Goal: Task Accomplishment & Management: Use online tool/utility

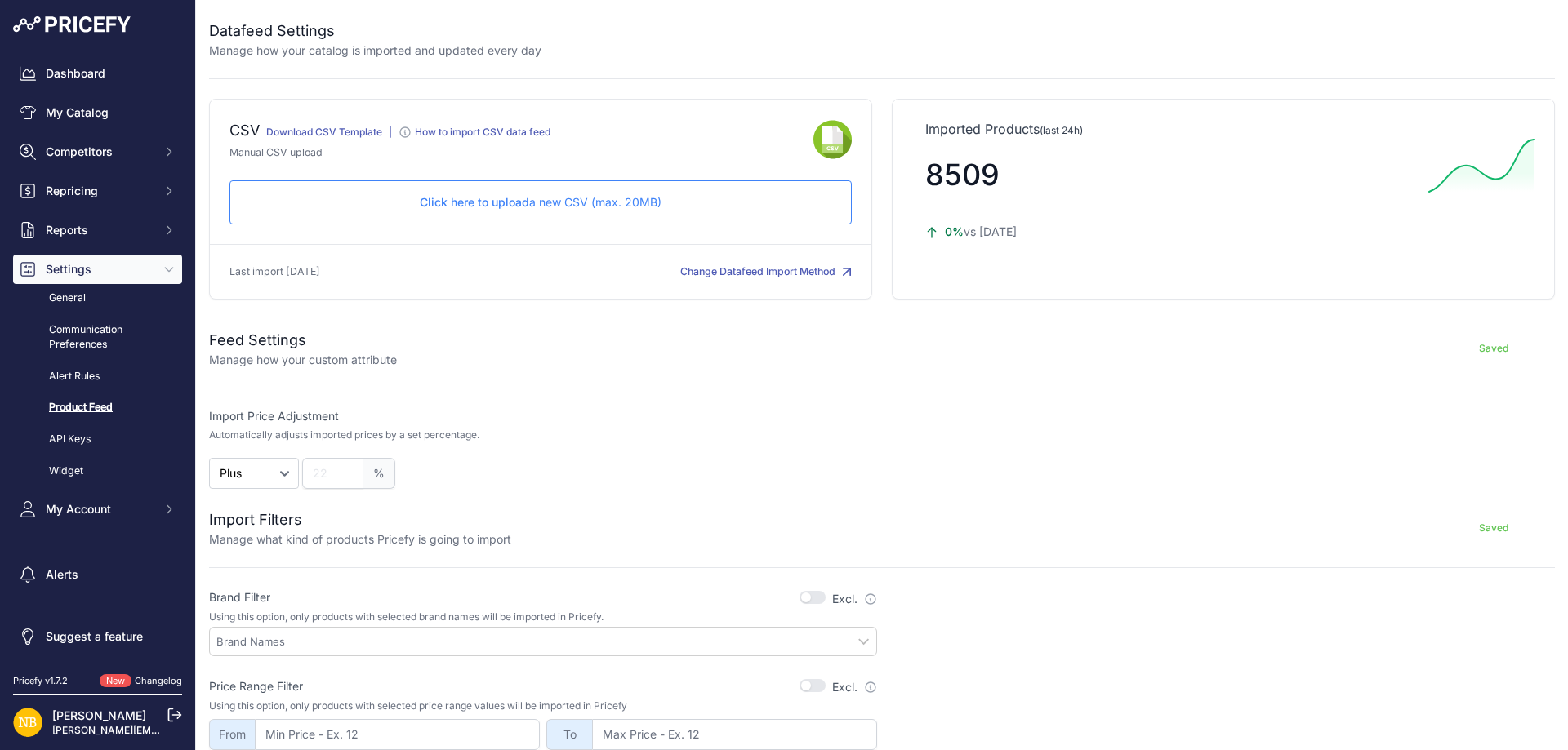
click at [517, 204] on span "Click here to upload" at bounding box center [474, 202] width 109 height 14
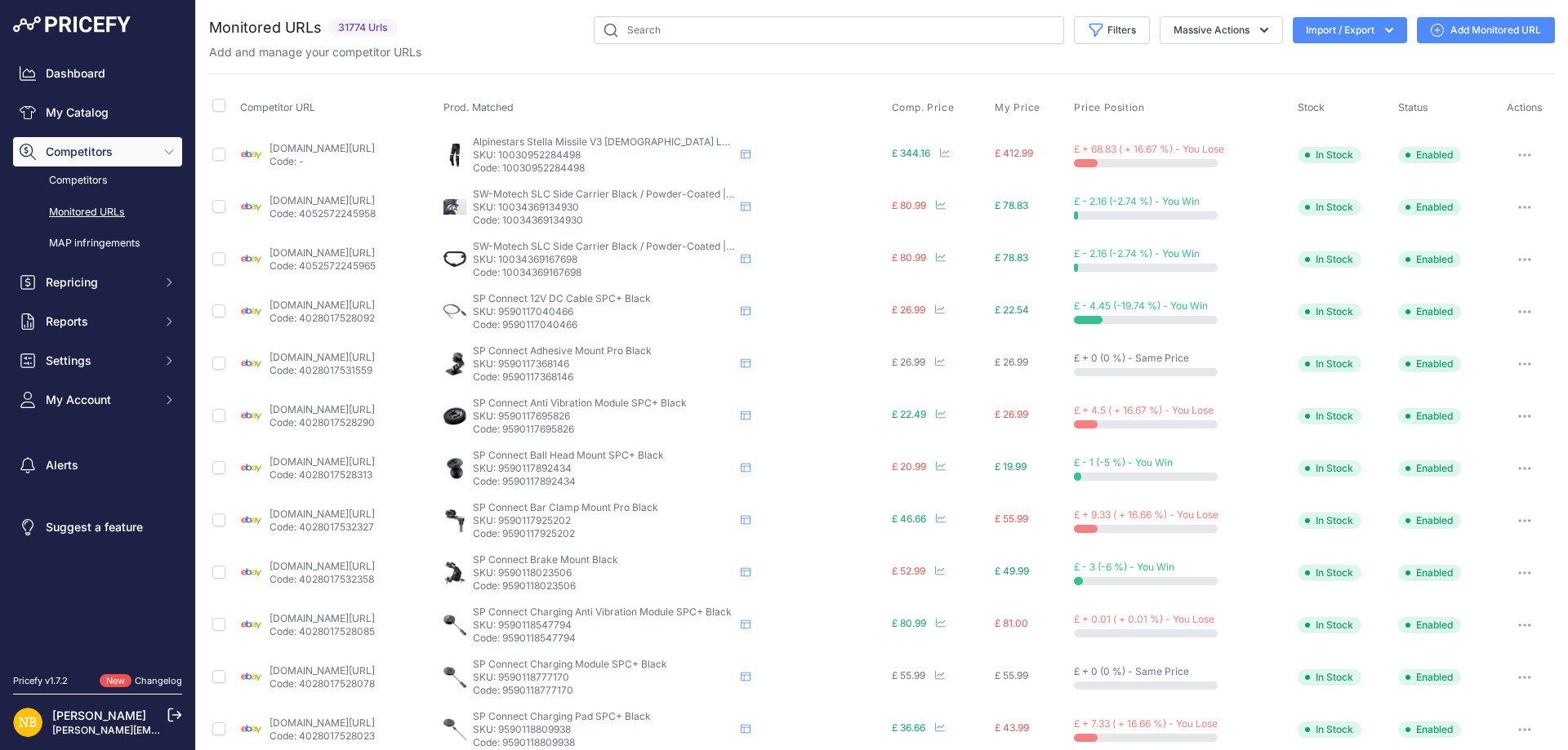
click at [1380, 29] on icon "button" at bounding box center [1388, 29] width 16 height 16
click at [1322, 66] on span "Import" at bounding box center [1337, 64] width 30 height 13
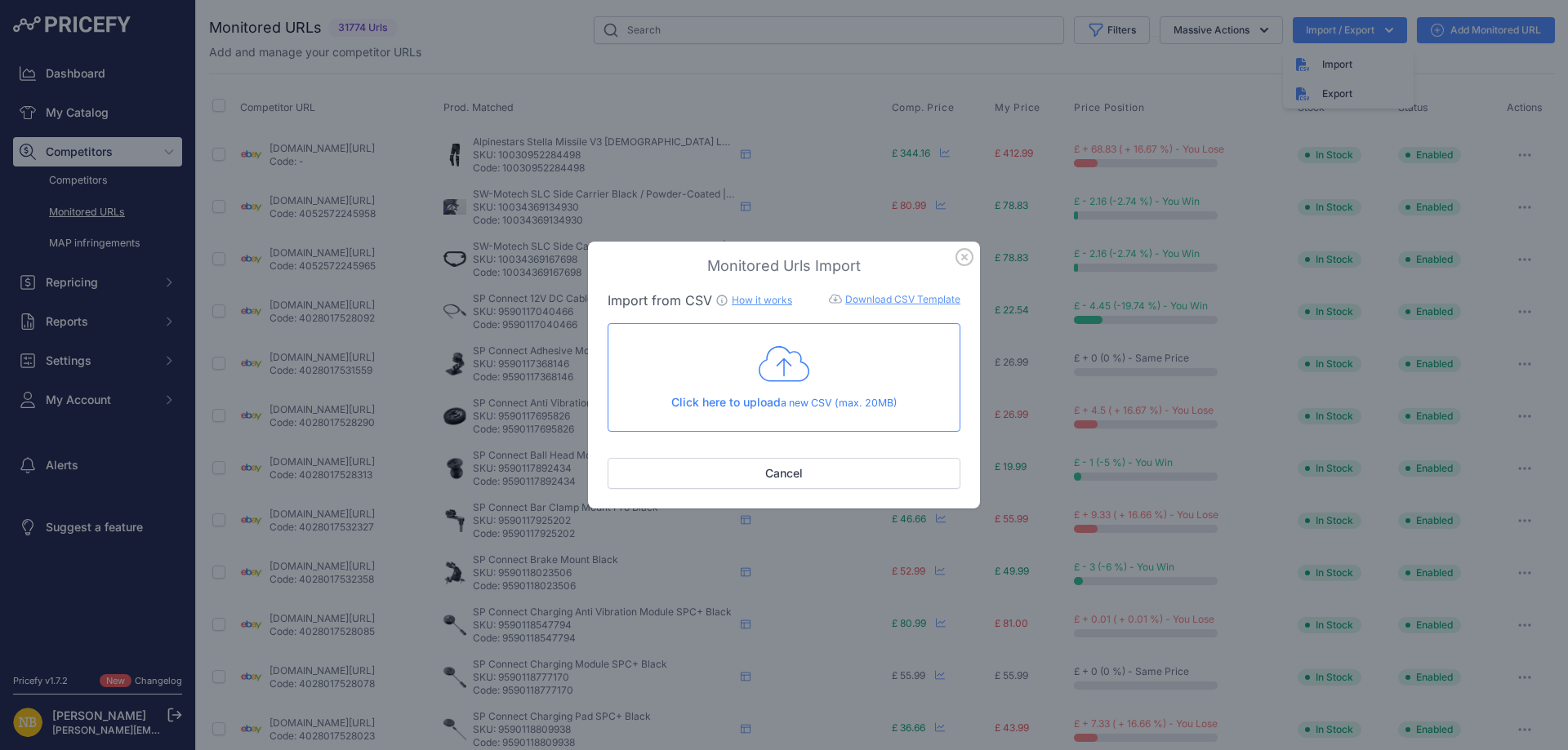
click at [770, 372] on icon at bounding box center [784, 364] width 50 height 41
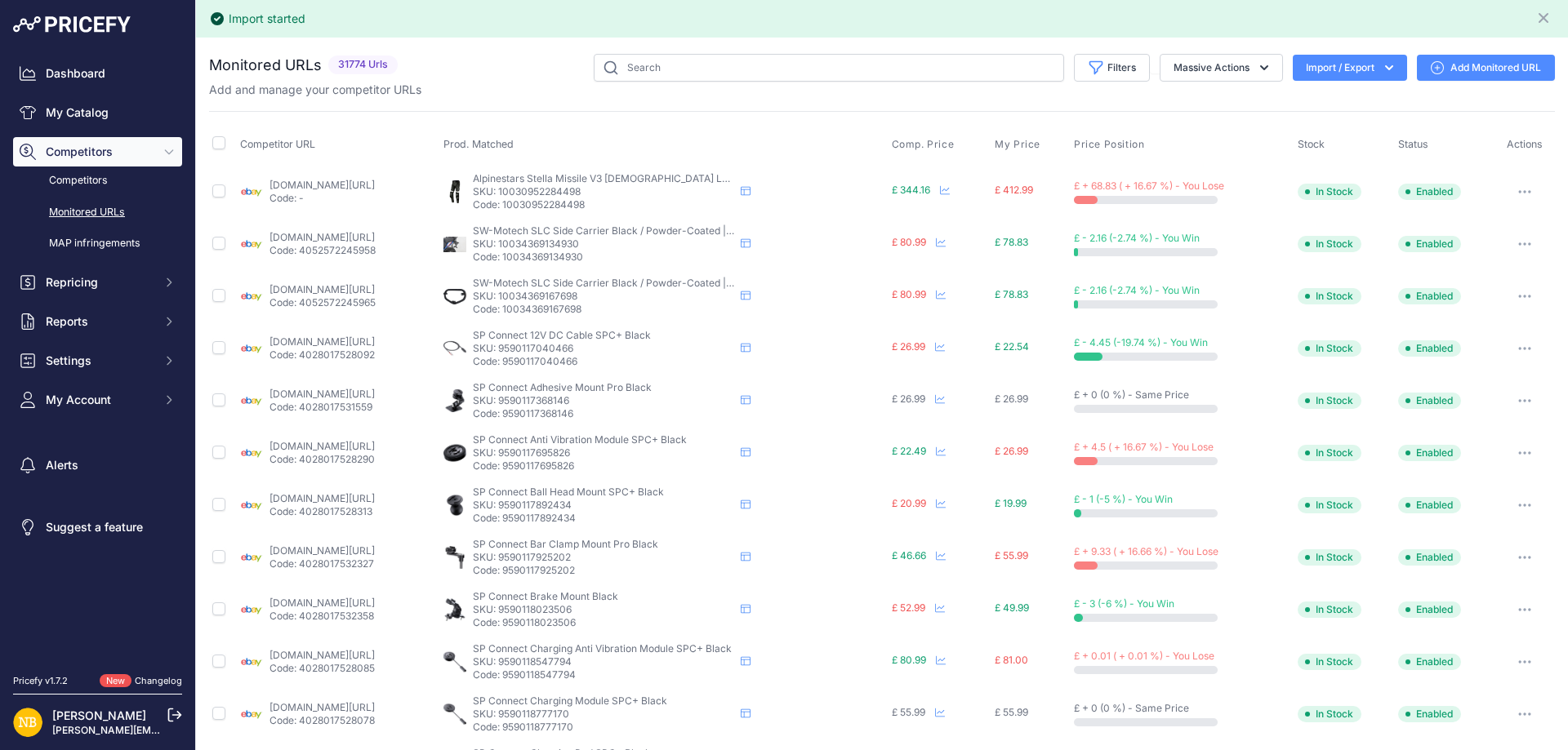
click at [1380, 68] on icon "button" at bounding box center [1388, 67] width 16 height 16
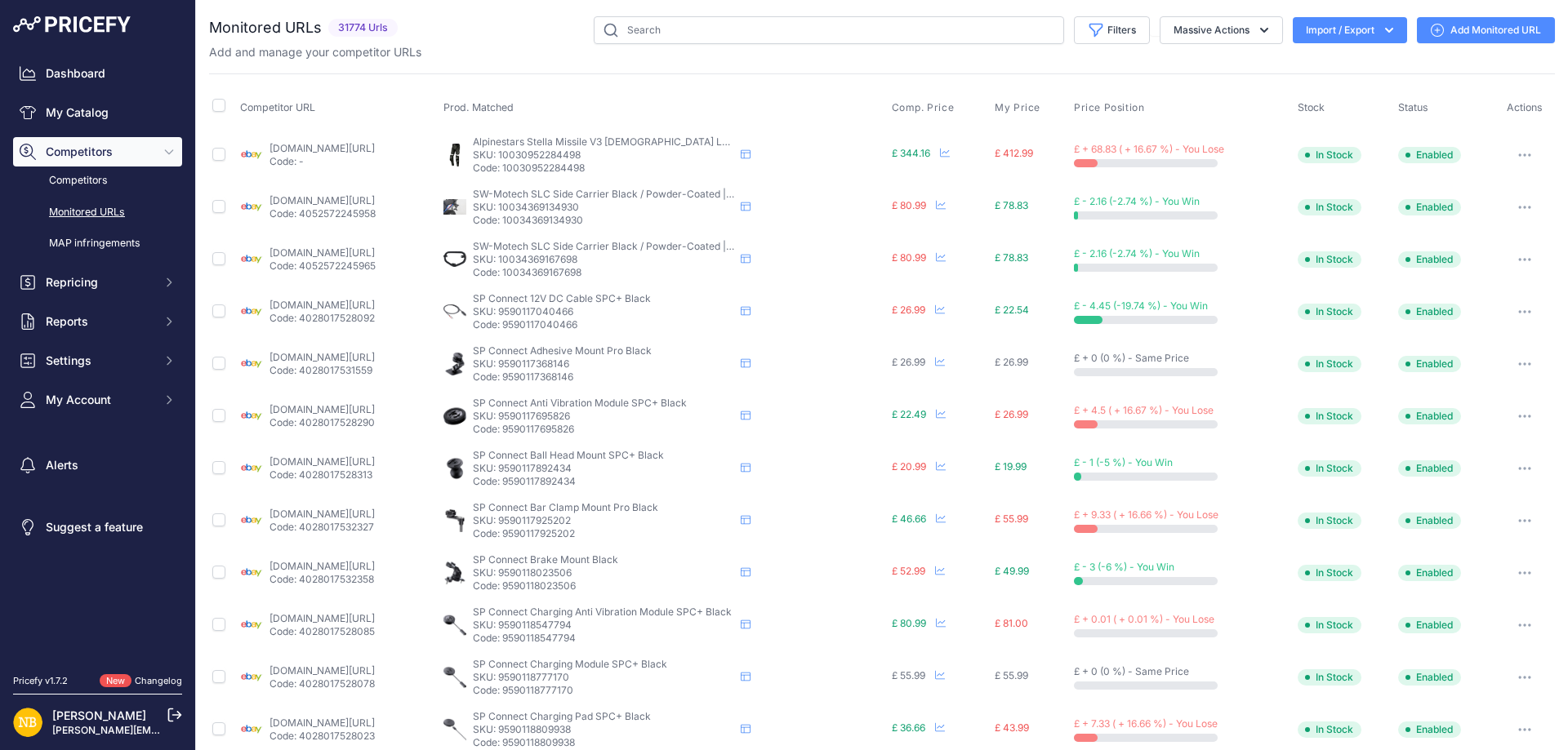
click at [1383, 32] on icon "button" at bounding box center [1388, 29] width 16 height 16
click at [460, 76] on div "Competitor URL Prod. Matched Comp. Price My Price" at bounding box center [882, 624] width 1345 height 1100
click at [1101, 31] on button "Filters" at bounding box center [1111, 29] width 76 height 27
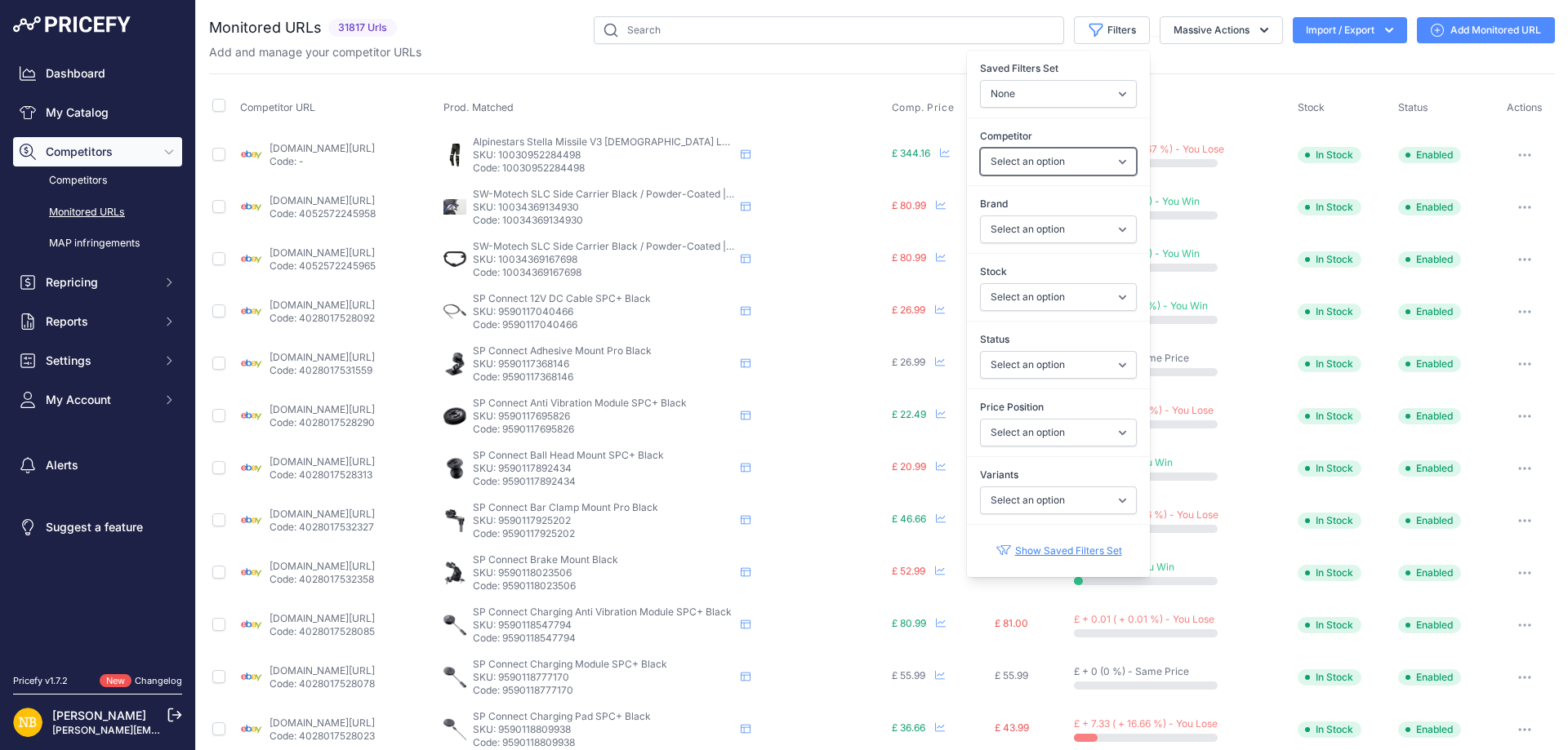
click at [1001, 162] on select "Select an option [DOMAIN_NAME] [DOMAIN_NAME] [DOMAIN_NAME] [DOMAIN_NAME] [DOMAI…" at bounding box center [1057, 161] width 156 height 27
select select "3972"
click at [980, 148] on select "Select an option [DOMAIN_NAME] [DOMAIN_NAME] [DOMAIN_NAME] [DOMAIN_NAME] [DOMAI…" at bounding box center [1057, 161] width 156 height 27
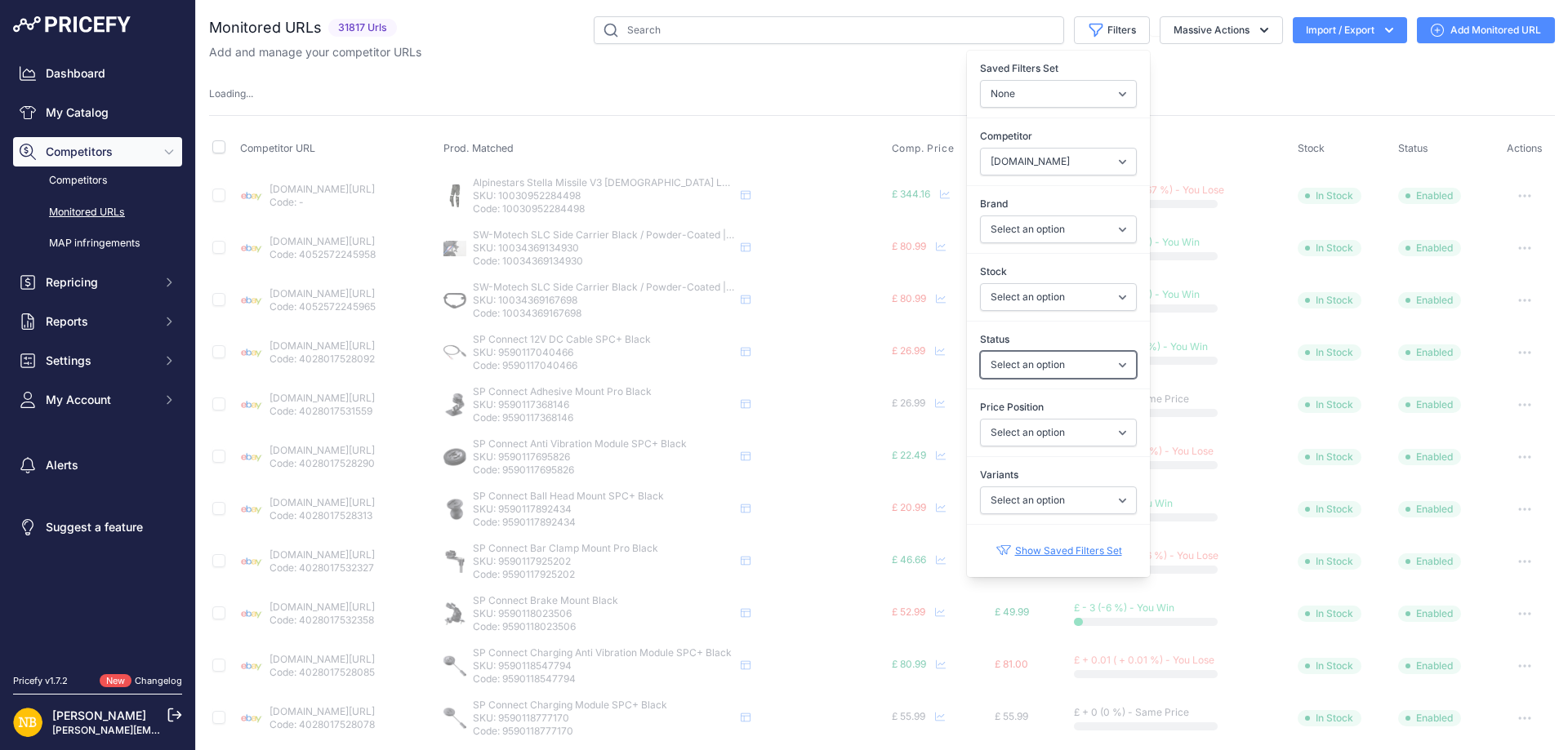
click at [1007, 356] on select "Select an option Enabled Disabled In progress Scraping Failed Not Found Missing…" at bounding box center [1057, 365] width 156 height 27
select select "2"
click at [980, 351] on select "Select an option Enabled Disabled In progress Scraping Failed Not Found Missing…" at bounding box center [1057, 365] width 156 height 27
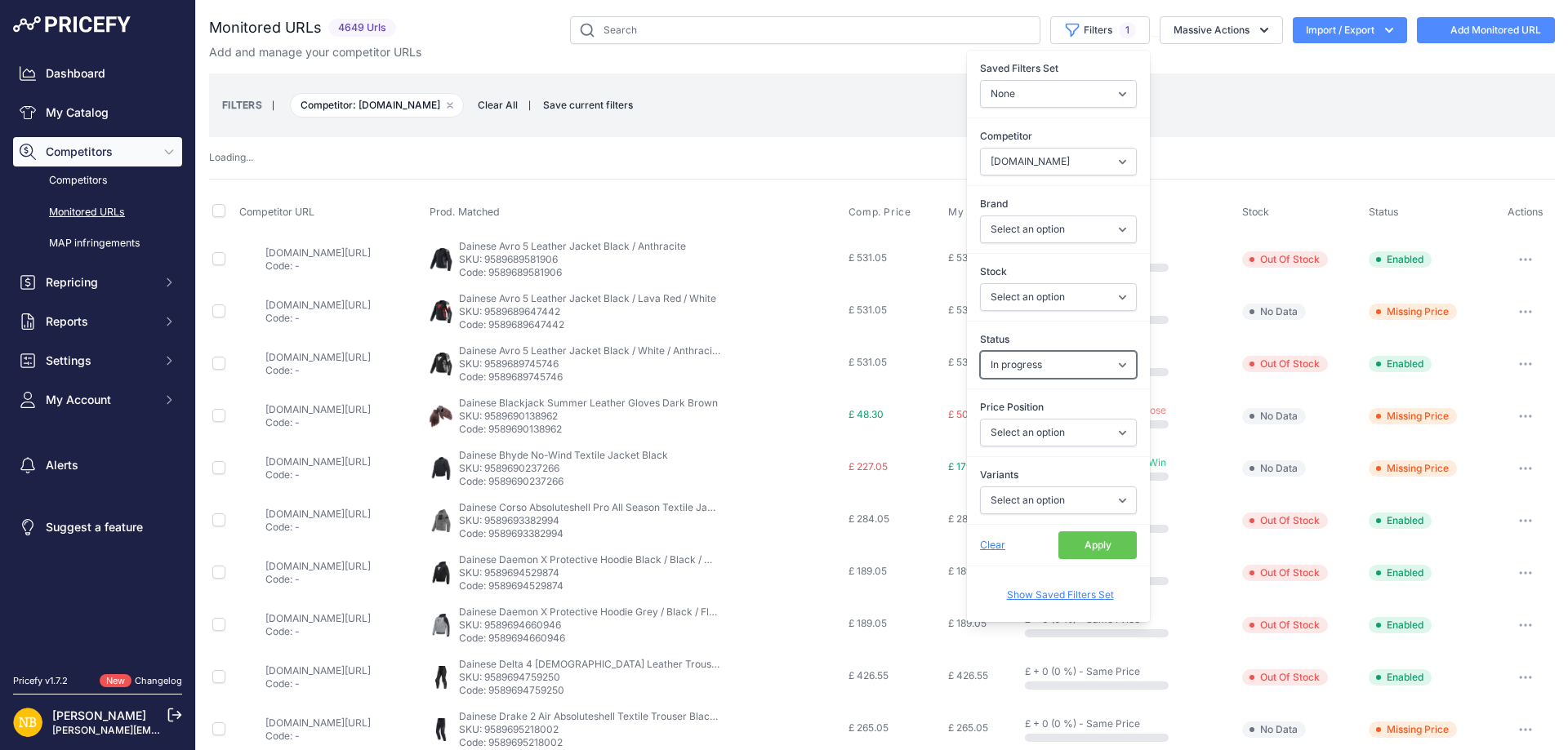
select select "3972"
select select
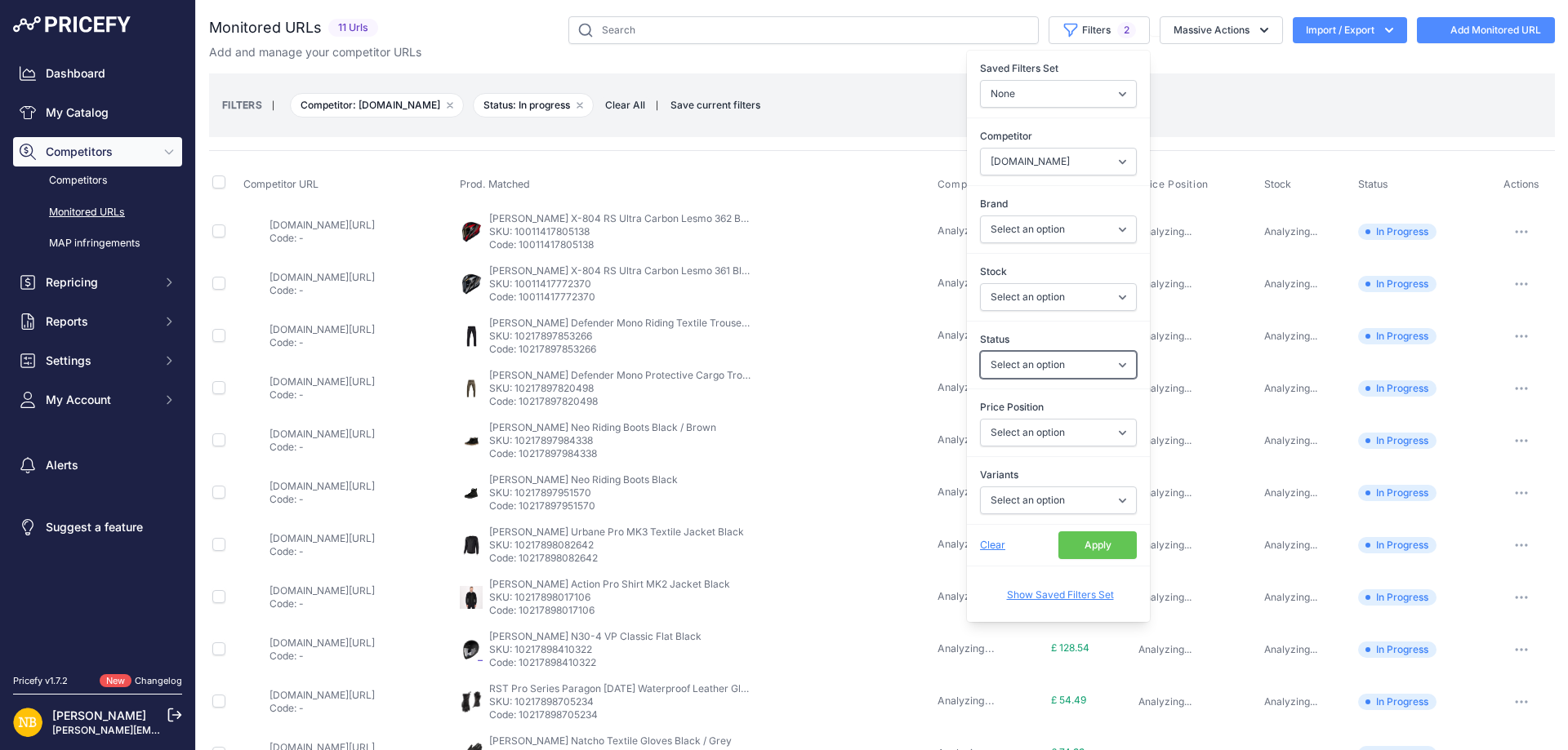
select select "2"
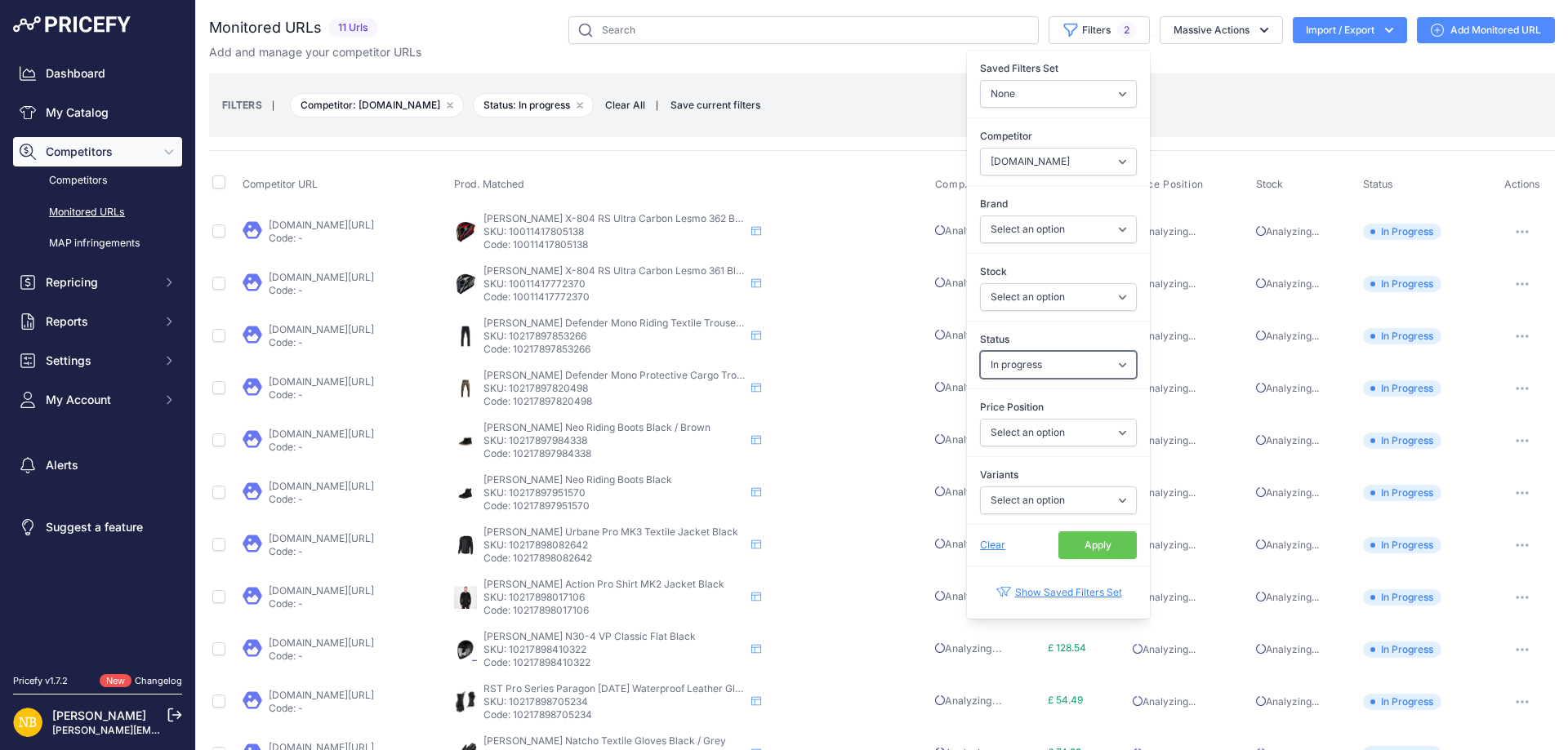
click at [998, 365] on select "Select an option Enabled Disabled In progress Scraping Failed Not Found Missing…" at bounding box center [1057, 365] width 156 height 27
click at [1002, 361] on select "Select an option Enabled Disabled In progress Scraping Failed Not Found Missing…" at bounding box center [1057, 365] width 156 height 27
click at [1079, 527] on div "Clear Apply" at bounding box center [1057, 545] width 183 height 42
click at [1062, 540] on button "Apply" at bounding box center [1097, 545] width 79 height 27
